Goal: Information Seeking & Learning: Learn about a topic

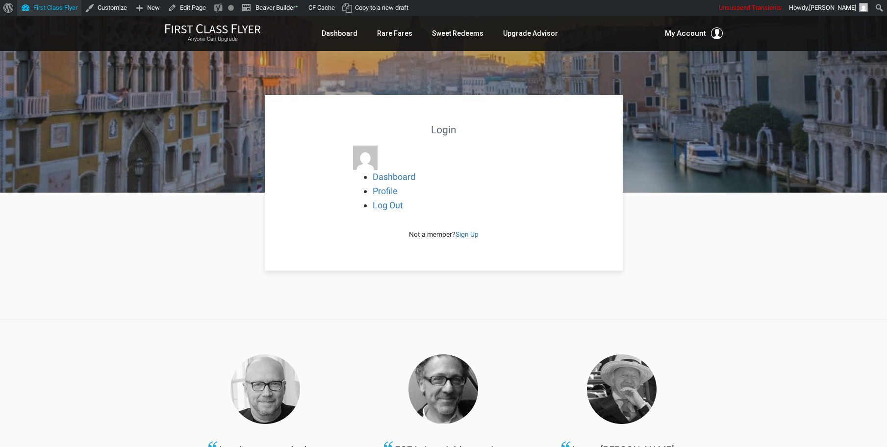
click at [73, 10] on link "First Class Flyer" at bounding box center [49, 8] width 64 height 16
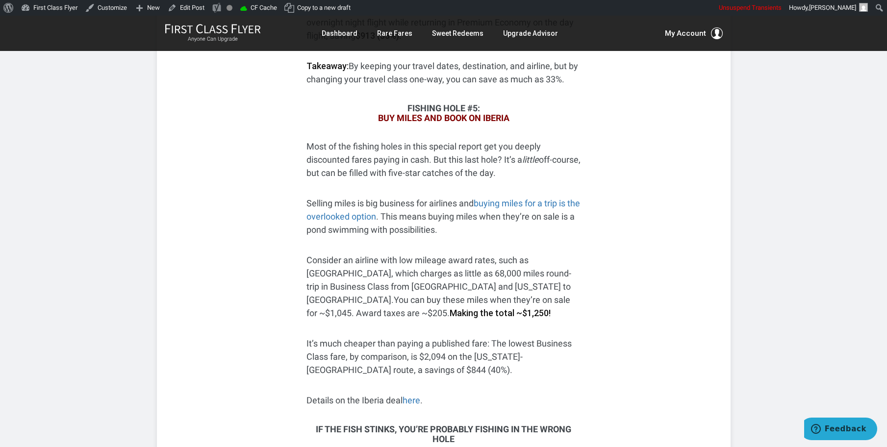
scroll to position [3225, 0]
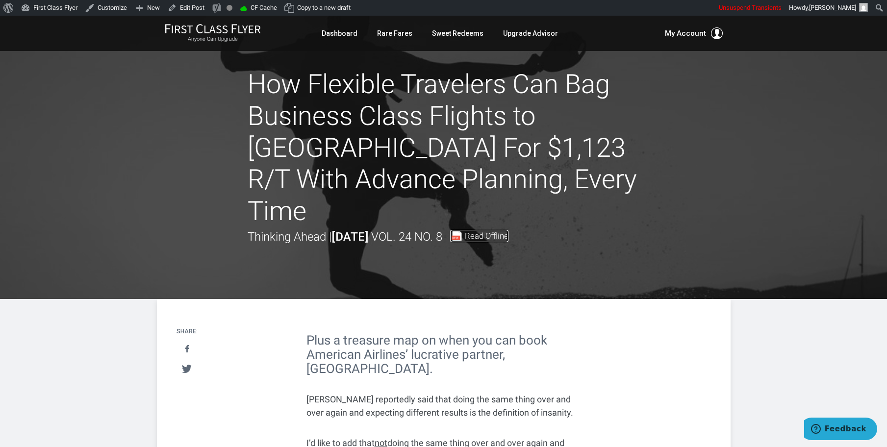
click at [509, 232] on span "Read Offline" at bounding box center [487, 236] width 44 height 8
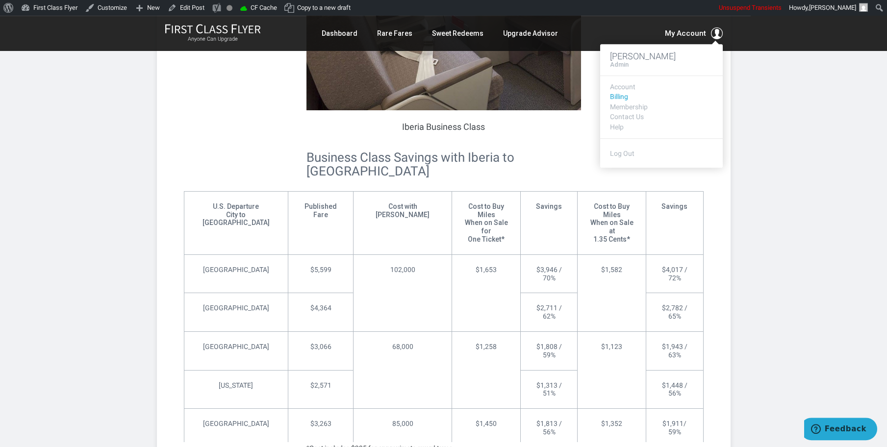
scroll to position [2236, 0]
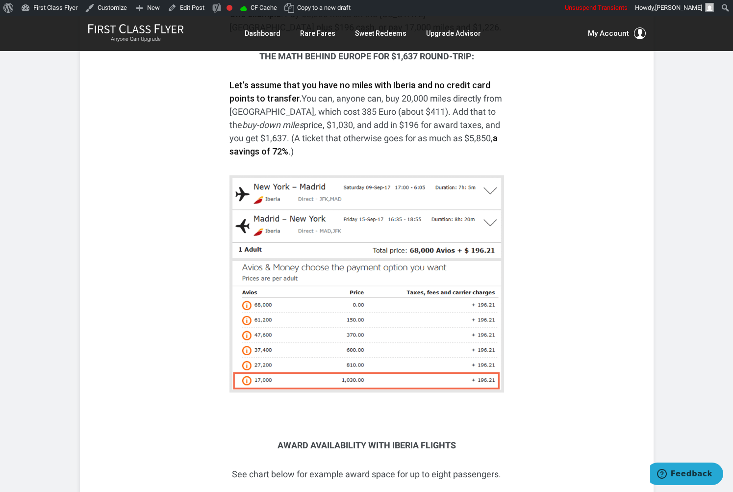
scroll to position [2258, 0]
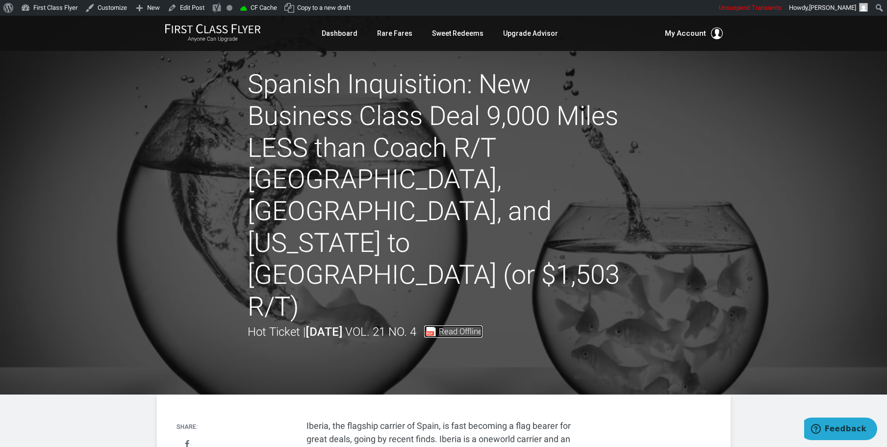
click at [476, 328] on span "Read Offline" at bounding box center [461, 332] width 44 height 8
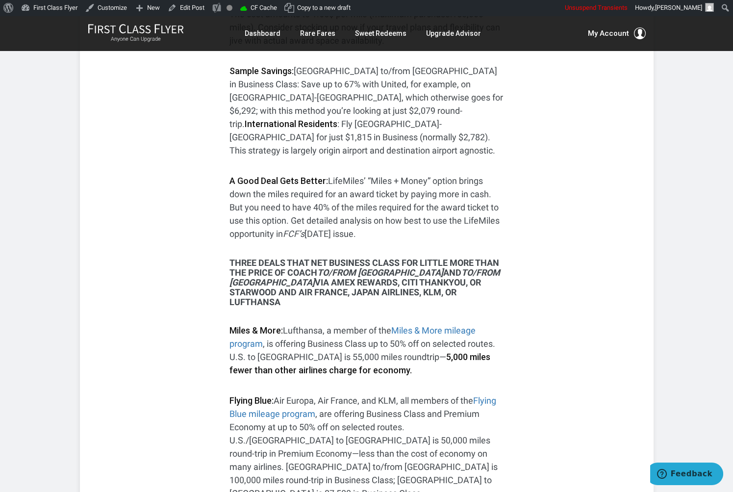
scroll to position [736, 0]
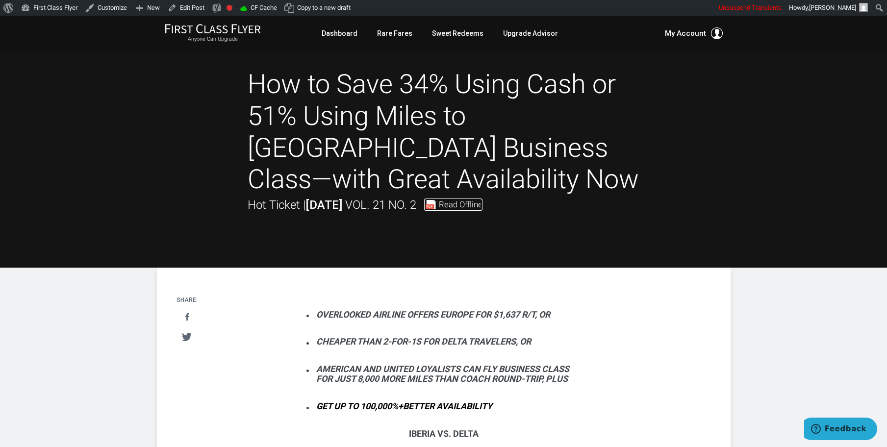
click at [483, 205] on span "Read Offline" at bounding box center [461, 205] width 44 height 8
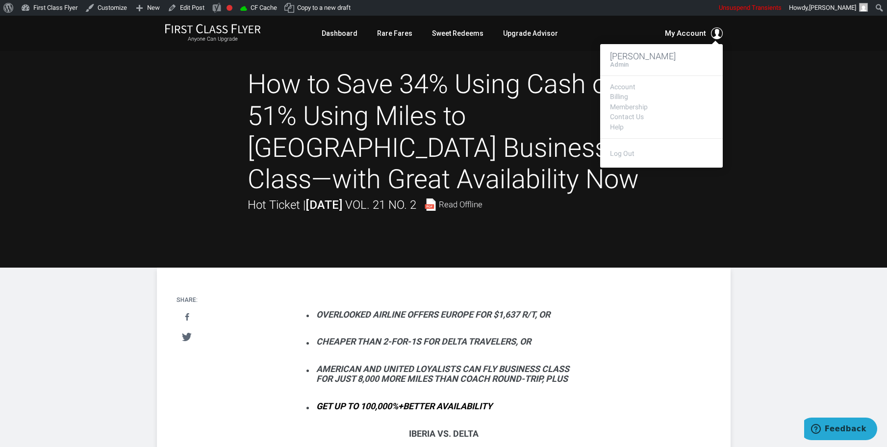
click at [636, 59] on h3 "[PERSON_NAME]" at bounding box center [661, 56] width 103 height 10
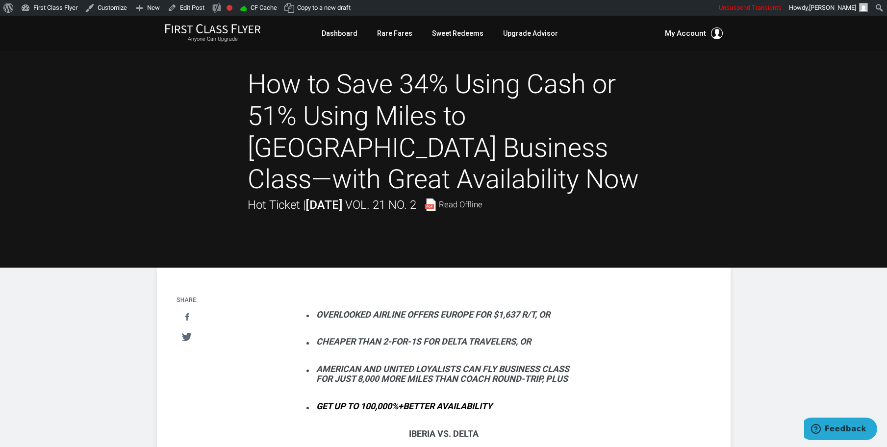
click at [753, 76] on div at bounding box center [443, 142] width 887 height 252
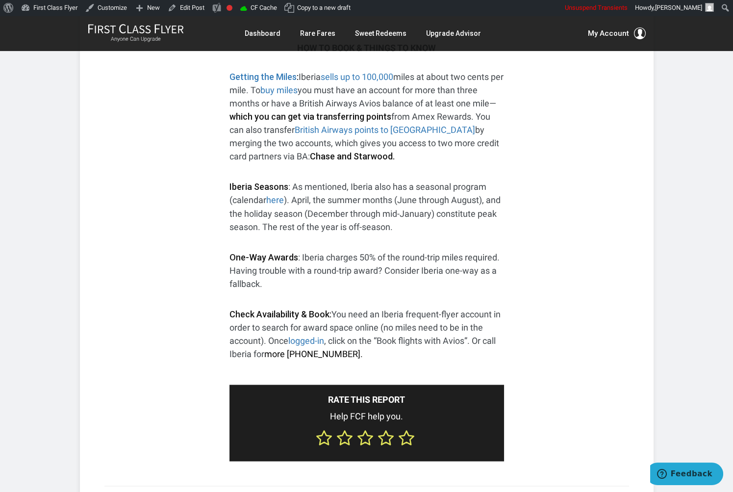
scroll to position [3569, 0]
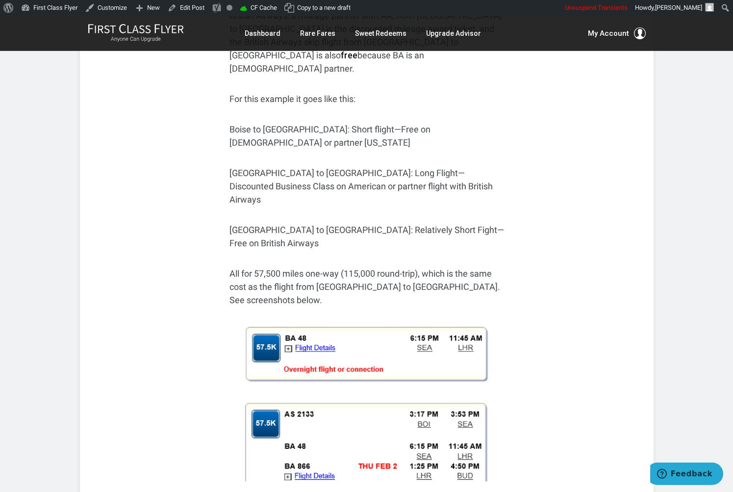
scroll to position [1367, 0]
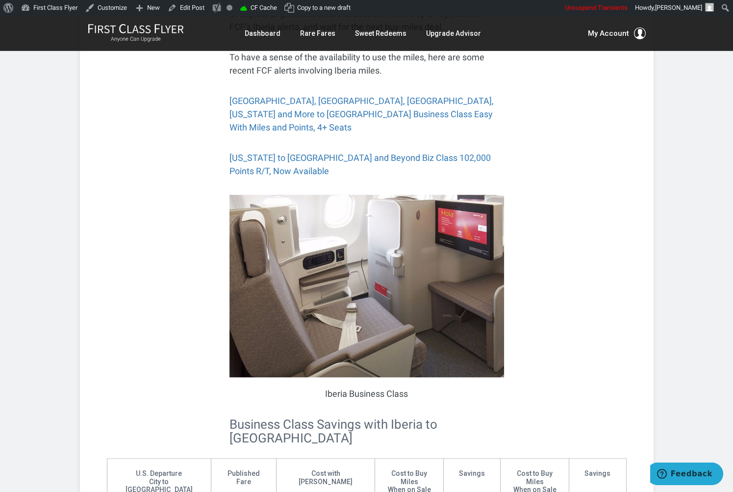
scroll to position [1918, 0]
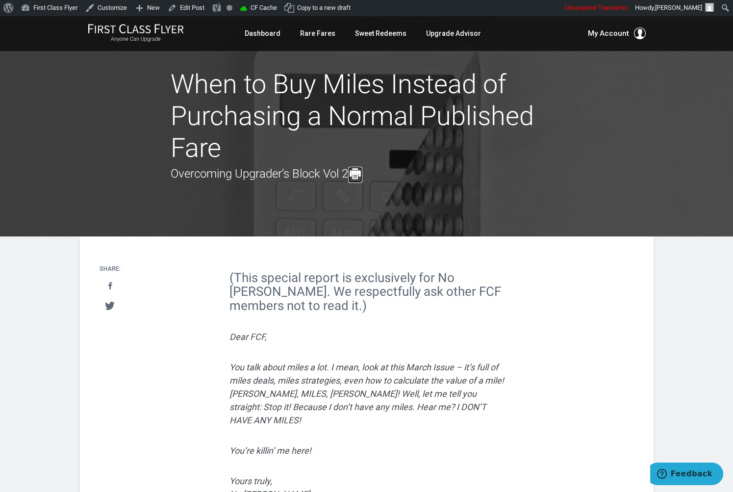
click at [362, 174] on span at bounding box center [355, 173] width 14 height 14
click at [360, 175] on span at bounding box center [355, 173] width 14 height 14
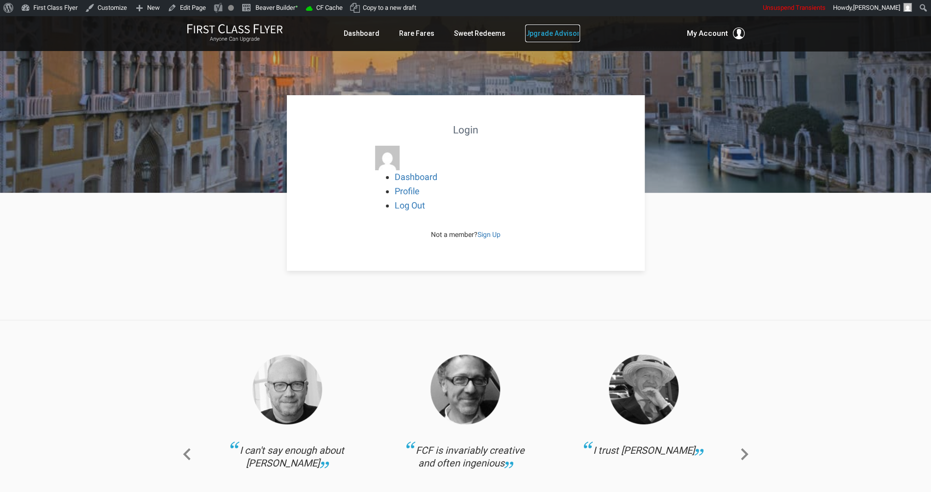
click at [550, 35] on link "Upgrade Advisor" at bounding box center [552, 34] width 55 height 18
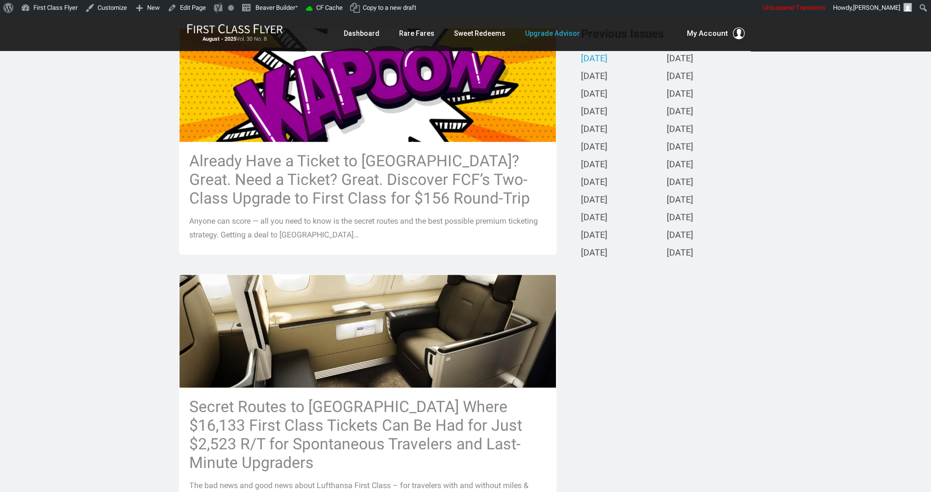
scroll to position [129, 0]
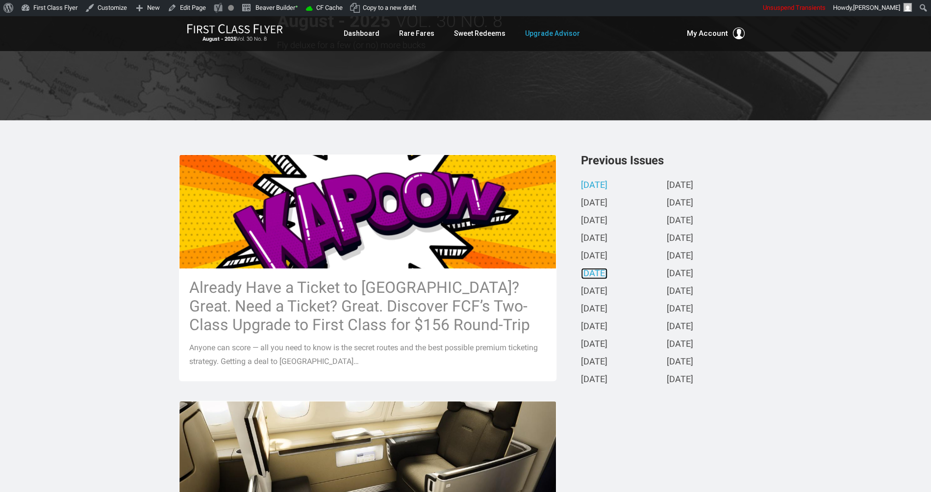
click at [607, 274] on link "March 2025" at bounding box center [594, 274] width 26 height 10
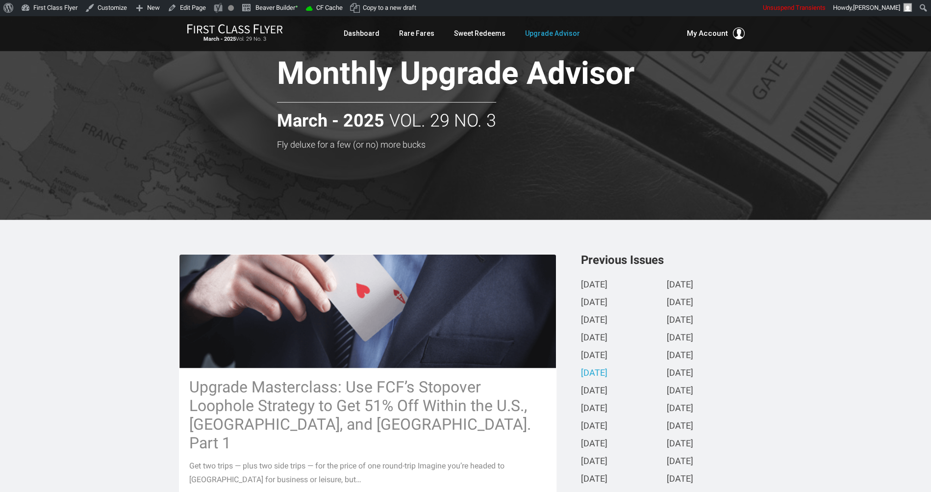
scroll to position [0, 0]
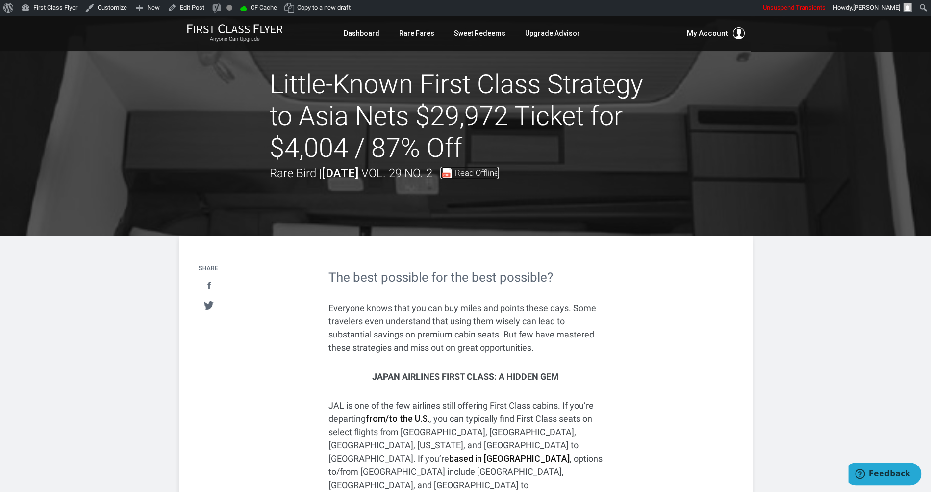
click at [499, 173] on span "Read Offline" at bounding box center [477, 173] width 44 height 8
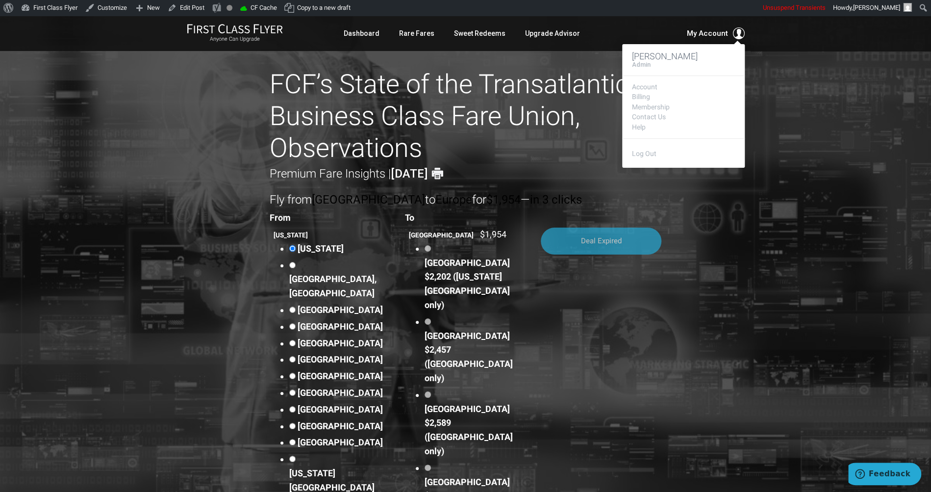
click at [723, 143] on footer "Log Out" at bounding box center [683, 152] width 123 height 29
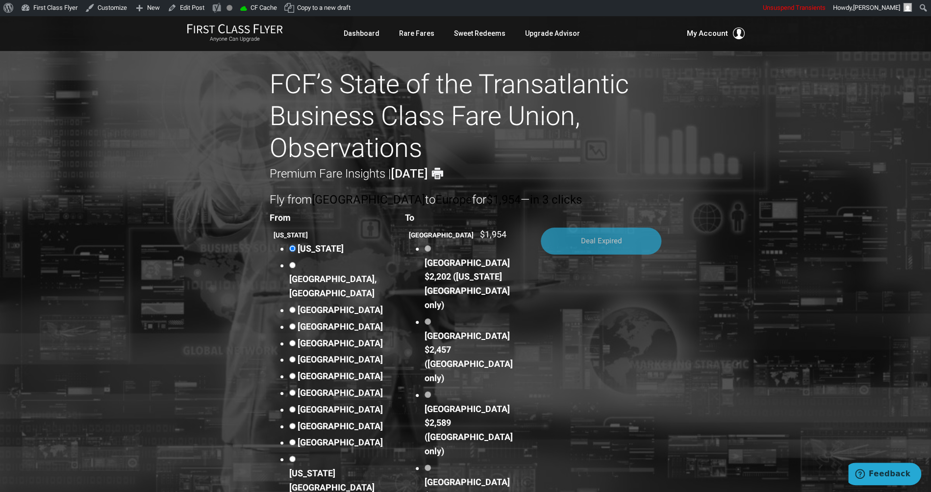
click at [445, 172] on span at bounding box center [438, 173] width 14 height 14
click at [445, 175] on span at bounding box center [438, 173] width 14 height 14
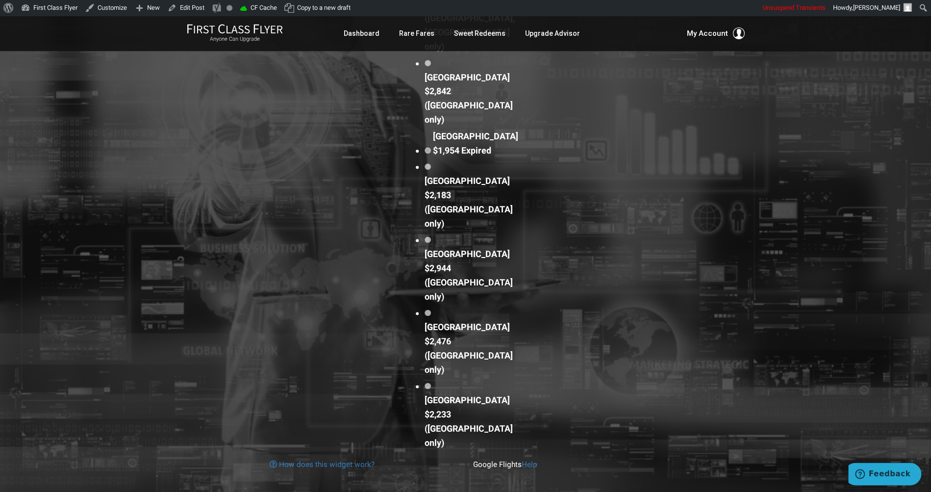
scroll to position [720, 0]
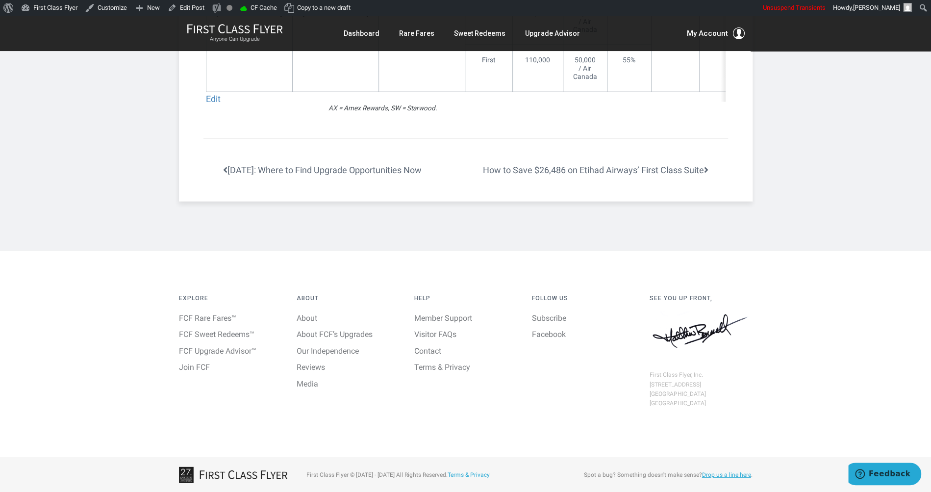
scroll to position [1450, 0]
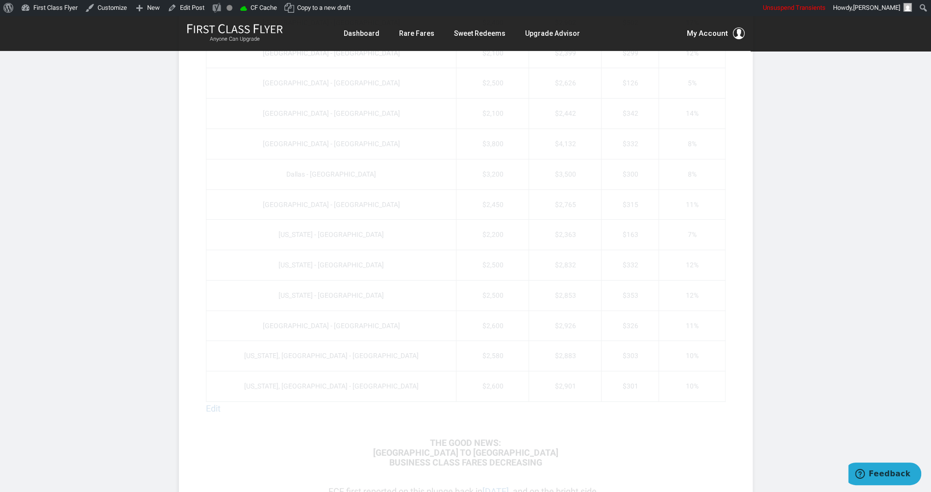
scroll to position [2306, 0]
